Goal: Information Seeking & Learning: Learn about a topic

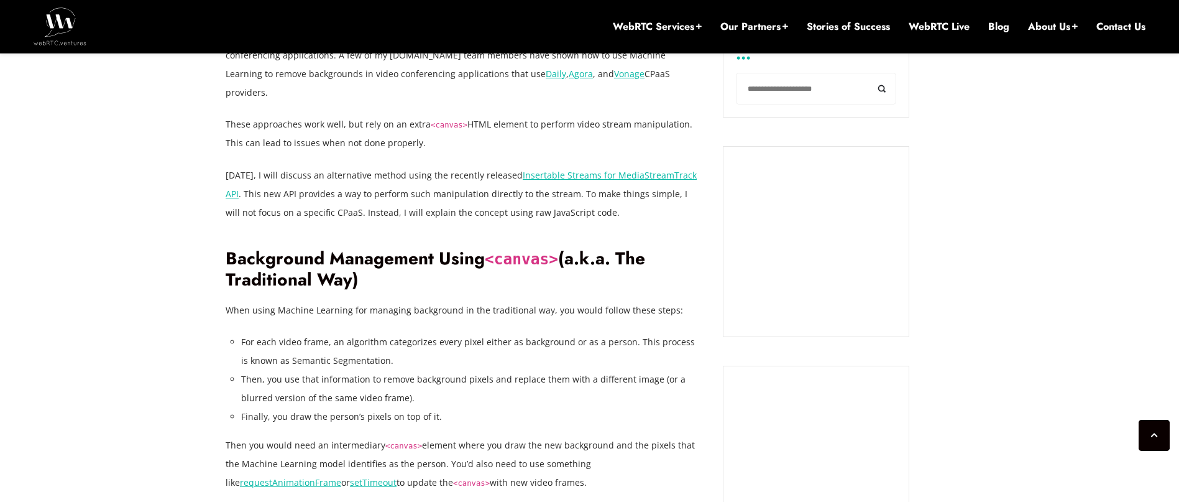
scroll to position [890, 0]
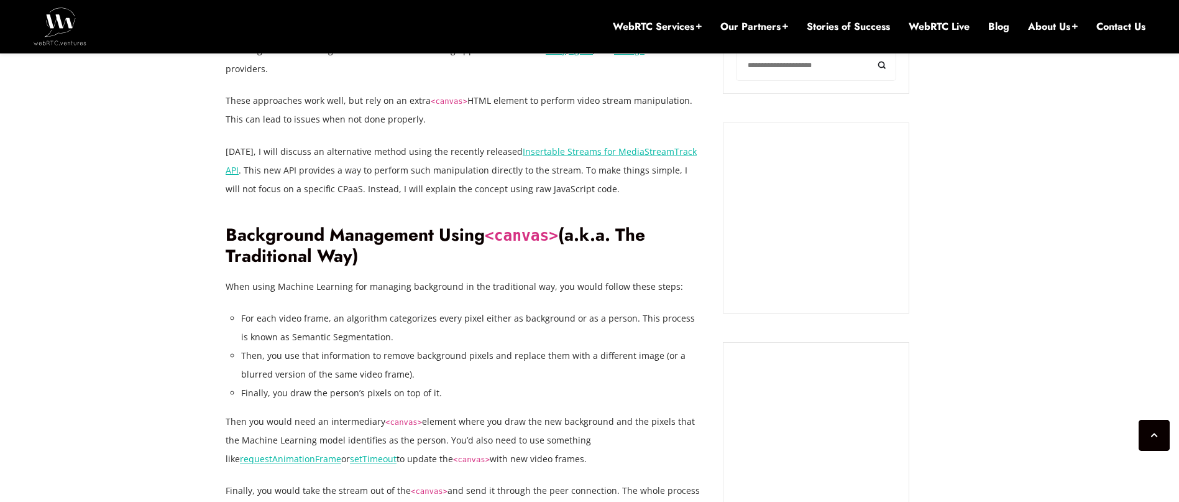
drag, startPoint x: 270, startPoint y: 218, endPoint x: 216, endPoint y: 211, distance: 54.4
drag, startPoint x: 227, startPoint y: 213, endPoint x: 391, endPoint y: 237, distance: 165.4
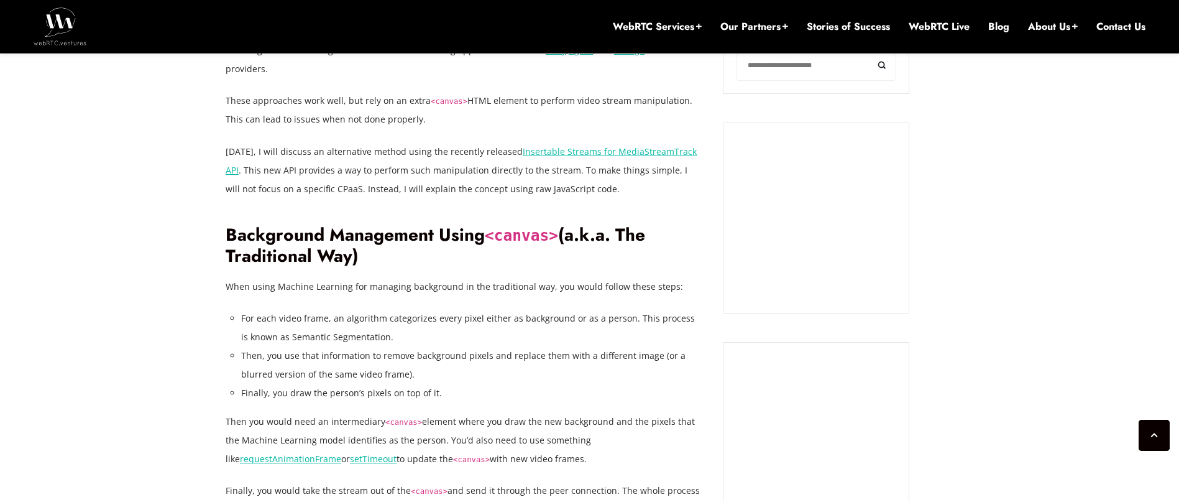
click at [391, 237] on h2 "Background Management Using <canvas> (a.k.a. The Traditional Way)" at bounding box center [465, 245] width 479 height 43
drag, startPoint x: 434, startPoint y: 235, endPoint x: 231, endPoint y: 216, distance: 204.2
click at [231, 224] on h2 "Background Management Using <canvas> (a.k.a. The Traditional Way)" at bounding box center [465, 245] width 479 height 43
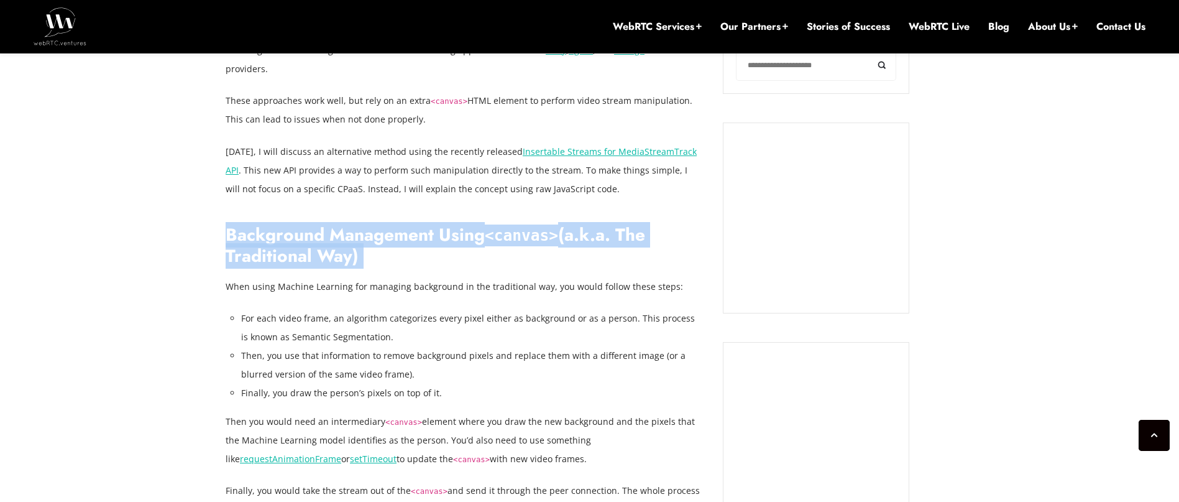
drag, startPoint x: 329, startPoint y: 228, endPoint x: 365, endPoint y: 232, distance: 36.9
click at [365, 232] on h2 "Background Management Using <canvas> (a.k.a. The Traditional Way)" at bounding box center [465, 245] width 479 height 43
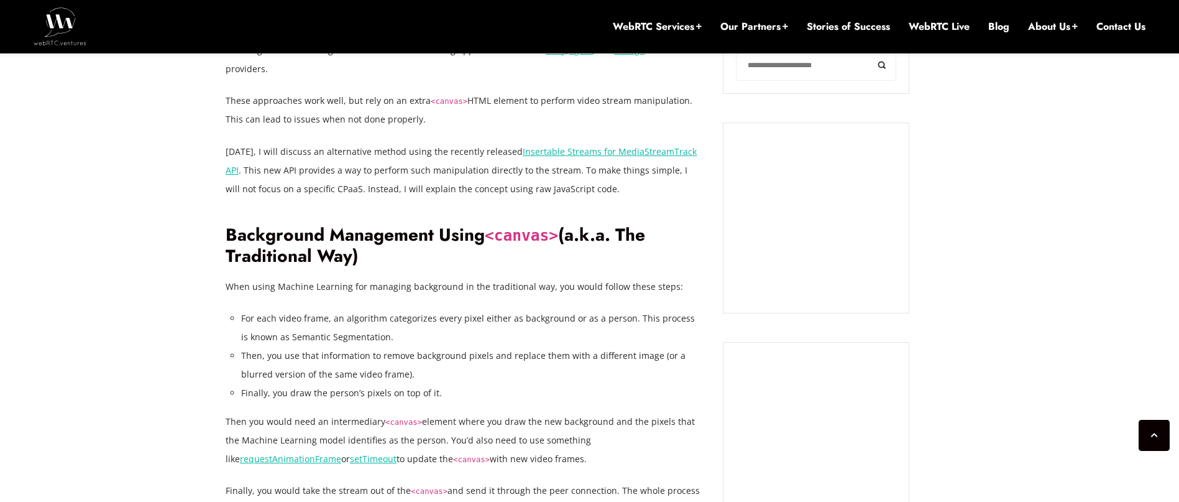
drag, startPoint x: 280, startPoint y: 227, endPoint x: 254, endPoint y: 224, distance: 26.8
click at [254, 224] on h2 "Background Management Using <canvas> (a.k.a. The Traditional Way)" at bounding box center [465, 245] width 479 height 43
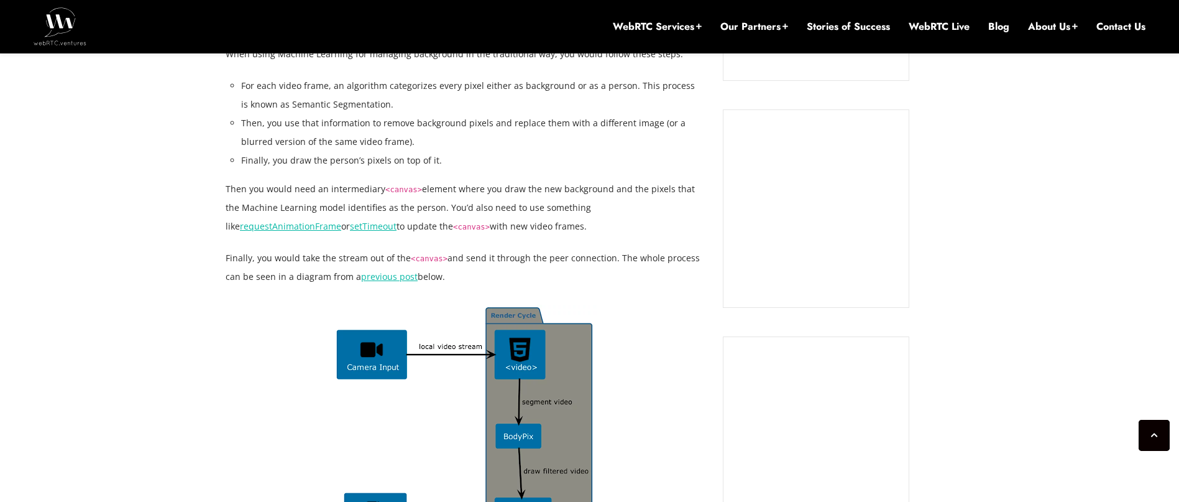
scroll to position [1118, 0]
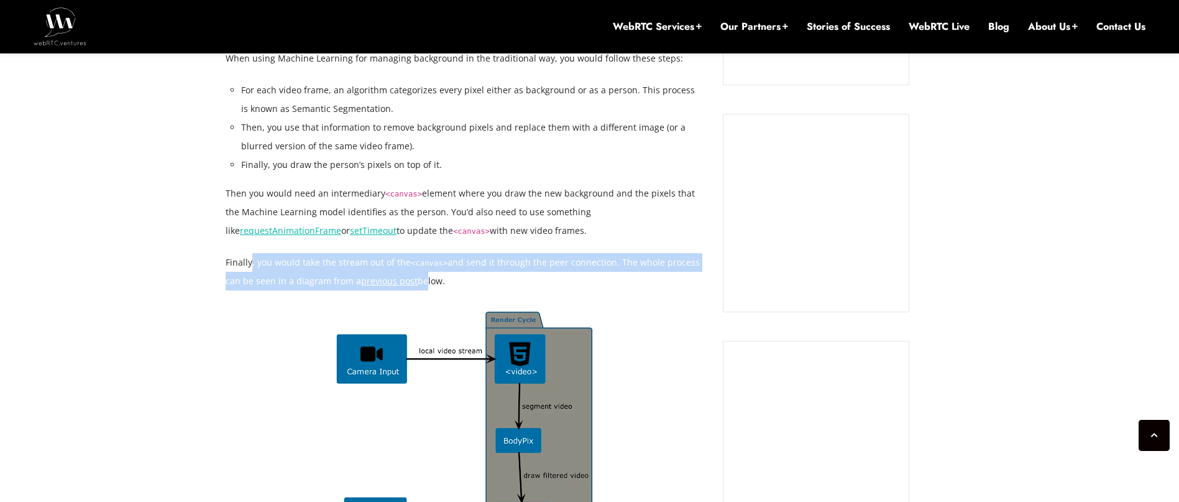
drag, startPoint x: 338, startPoint y: 253, endPoint x: 249, endPoint y: 245, distance: 88.6
click at [249, 253] on p "Finally, you would take the stream out of the <canvas> and send it through the …" at bounding box center [465, 271] width 479 height 37
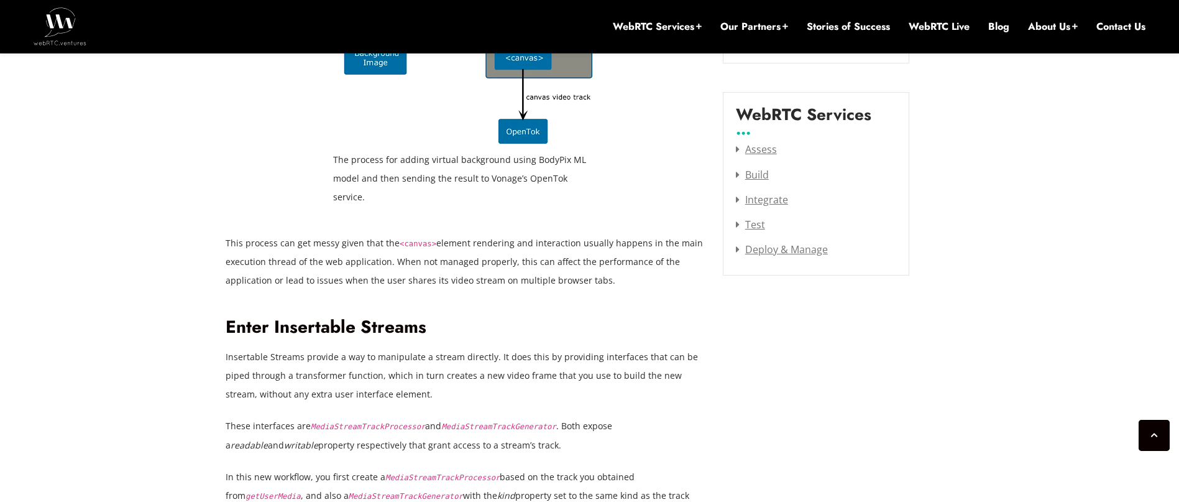
scroll to position [1609, 0]
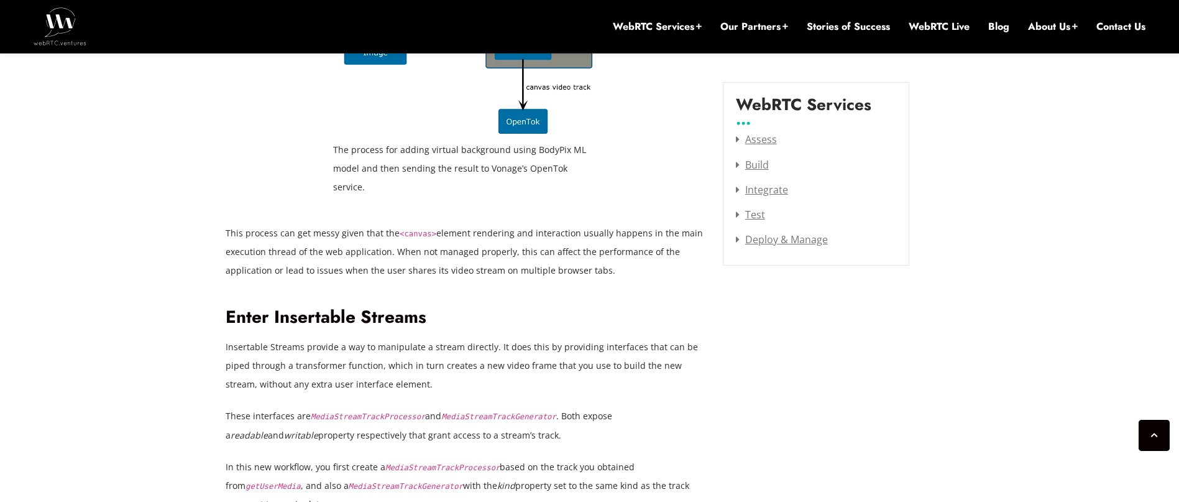
click at [236, 306] on h2 "Enter Insertable Streams" at bounding box center [465, 317] width 479 height 22
drag, startPoint x: 236, startPoint y: 277, endPoint x: 382, endPoint y: 277, distance: 145.4
click at [237, 306] on h2 "Enter Insertable Streams" at bounding box center [465, 317] width 479 height 22
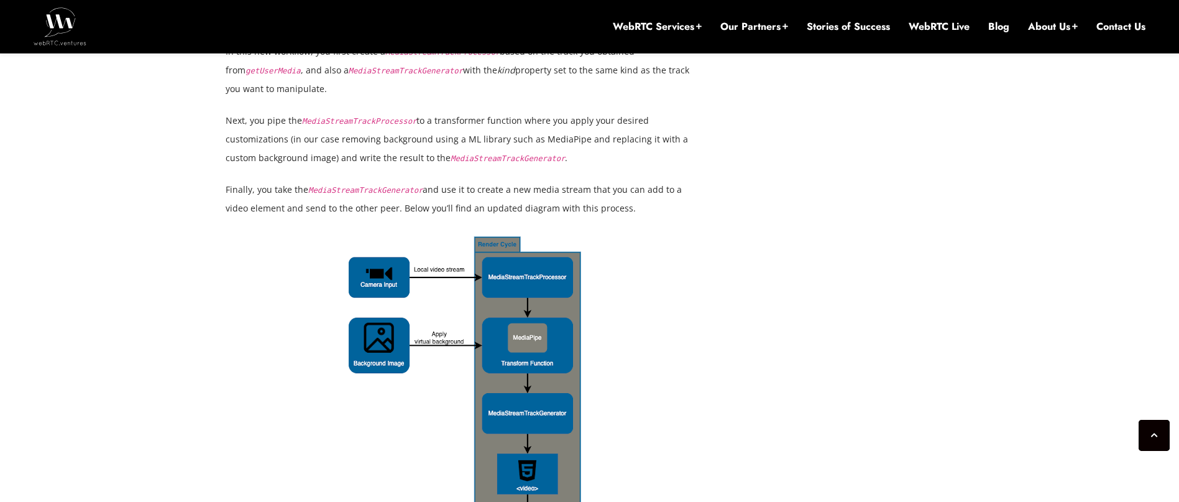
scroll to position [2026, 0]
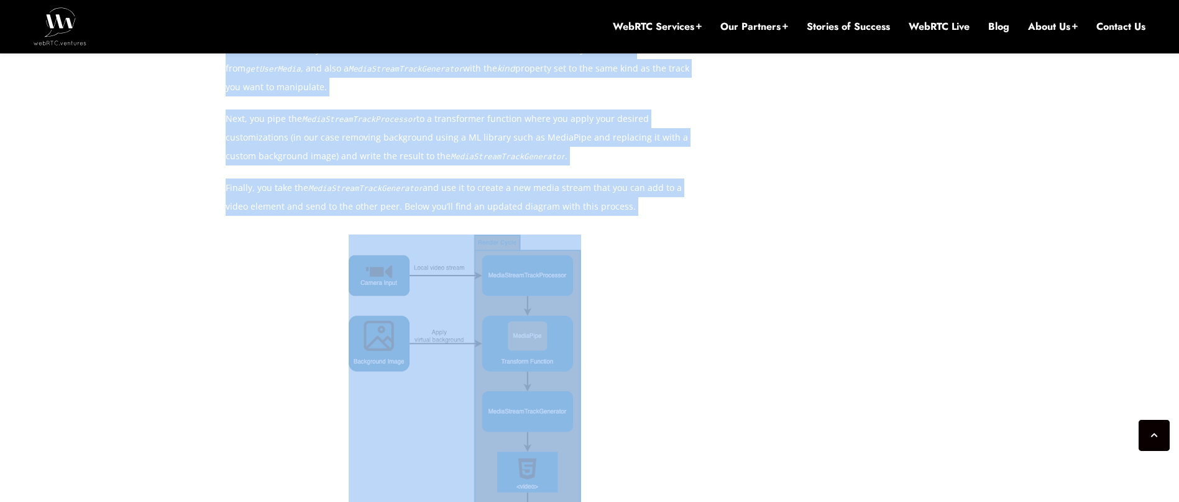
drag, startPoint x: 582, startPoint y: 320, endPoint x: 675, endPoint y: 342, distance: 95.3
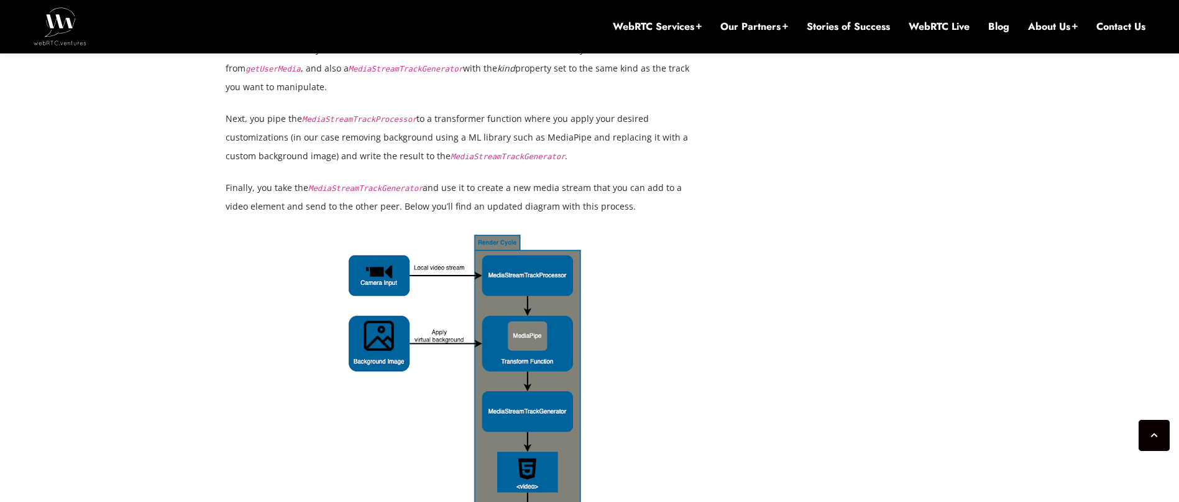
click at [675, 342] on div "The process for adding virtual background using MediaPipe’s SelfieSegmentation …" at bounding box center [465, 427] width 479 height 387
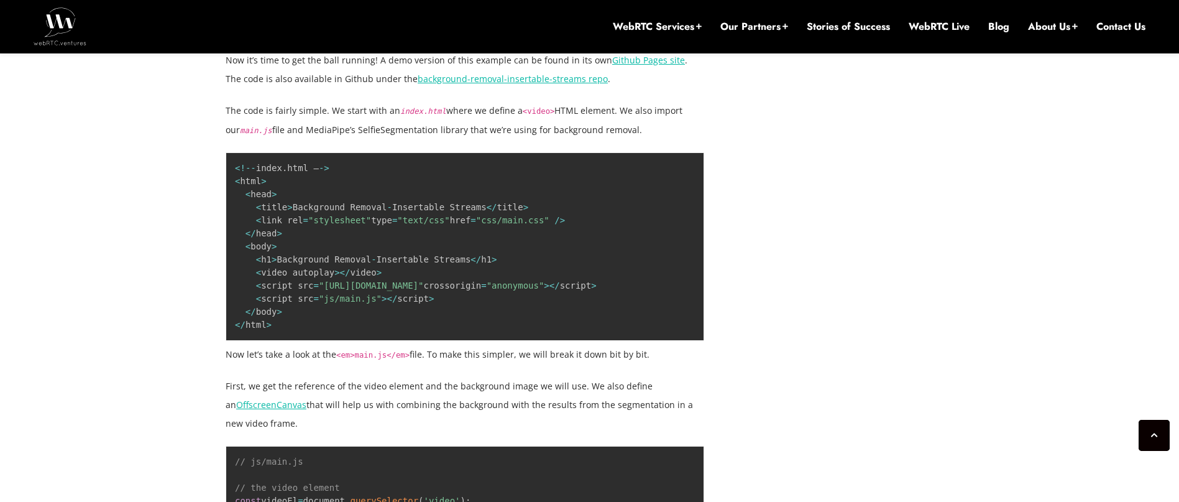
scroll to position [2703, 0]
